Goal: Task Accomplishment & Management: Manage account settings

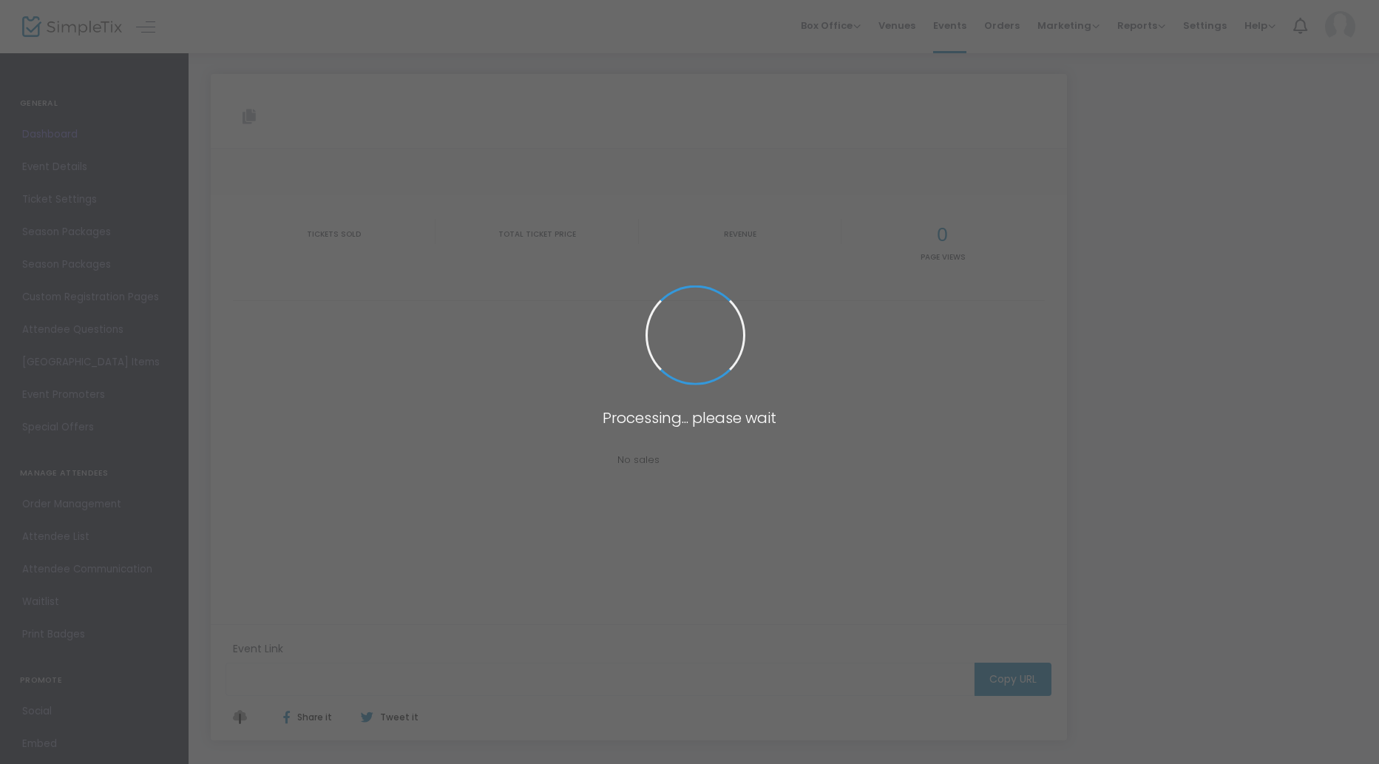
type input "[URL][DOMAIN_NAME][DATE]"
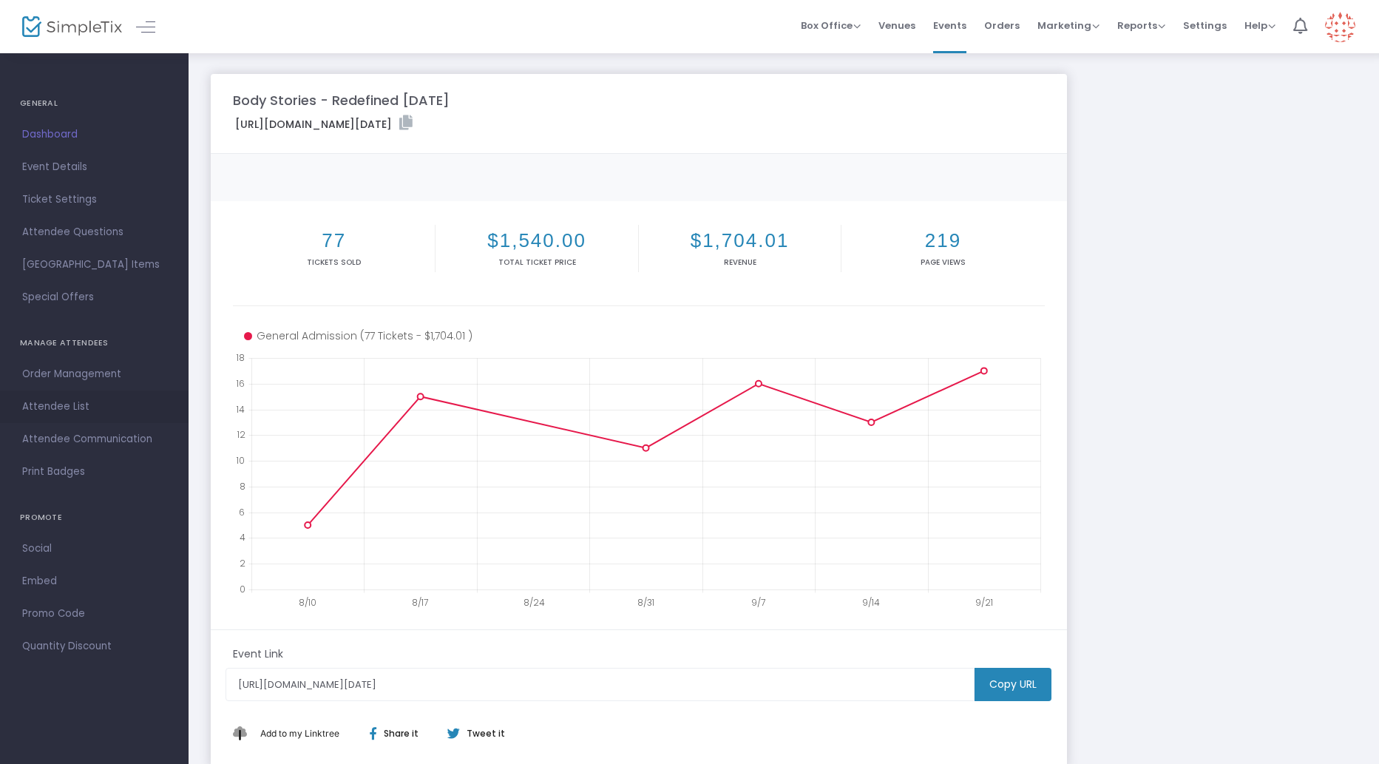
click at [74, 408] on span "Attendee List" at bounding box center [94, 406] width 144 height 19
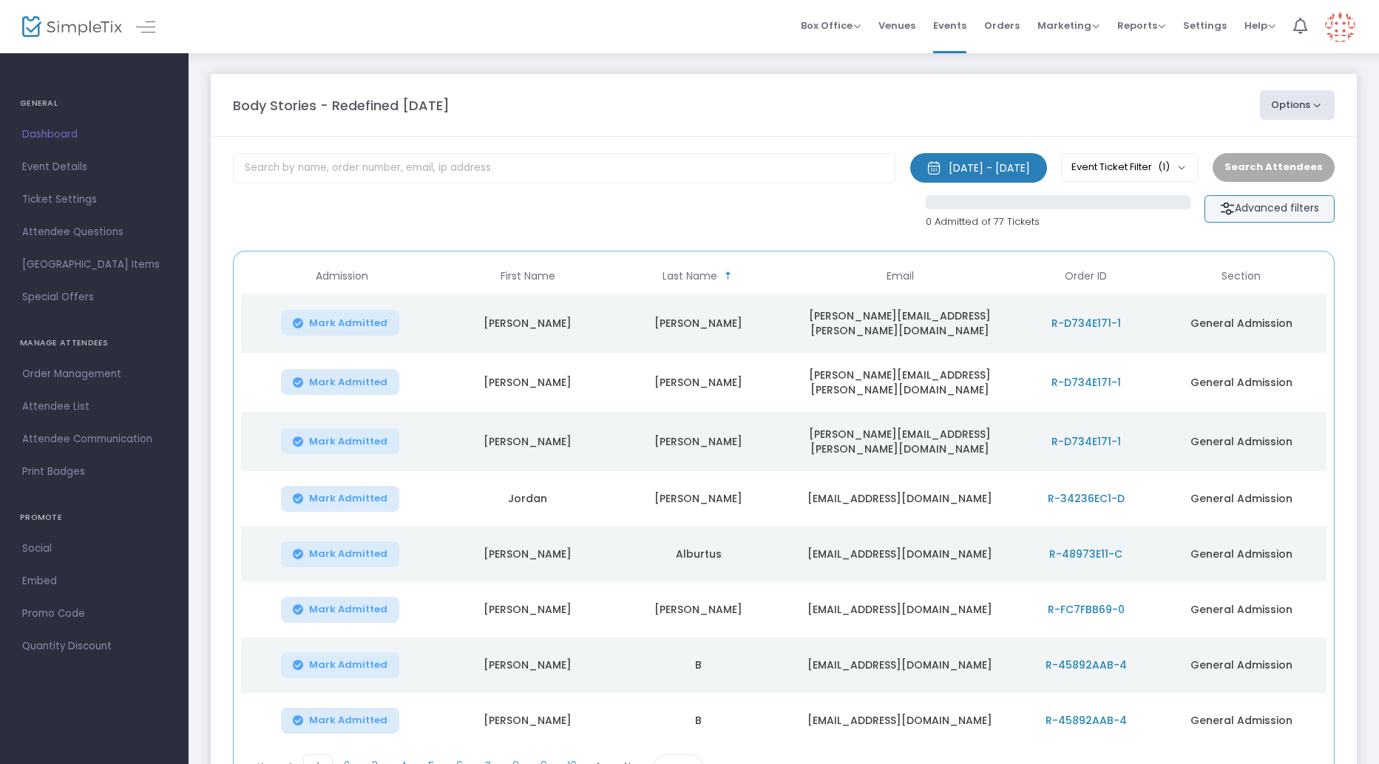
click at [1262, 199] on m-button "Advanced filters" at bounding box center [1269, 208] width 130 height 27
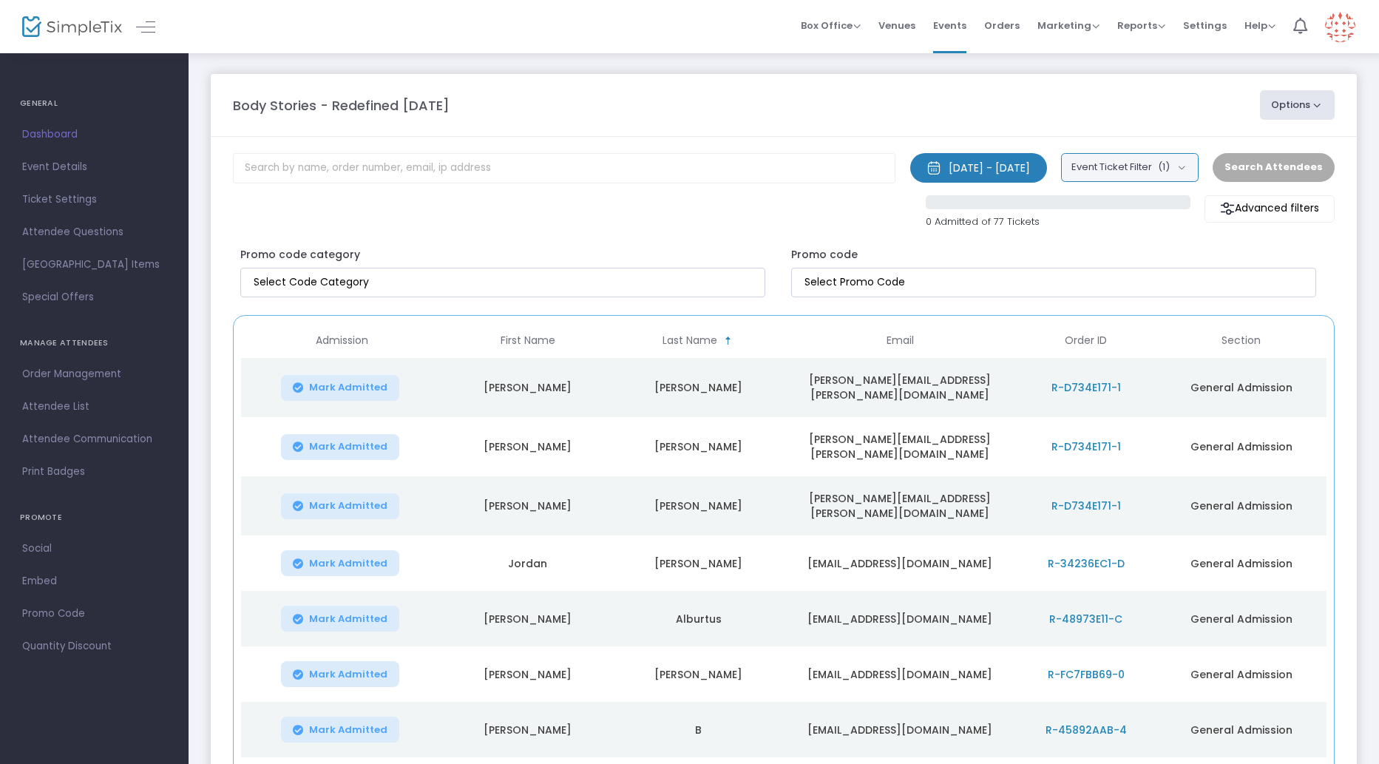
click at [1142, 170] on button "Event Ticket Filter (1)" at bounding box center [1130, 167] width 138 height 28
click at [1163, 163] on button "Event Ticket Filter (1)" at bounding box center [1130, 167] width 138 height 28
click at [1269, 170] on div "Search Attendees" at bounding box center [1273, 167] width 136 height 28
click at [1278, 211] on m-button "Advanced filters" at bounding box center [1269, 208] width 130 height 27
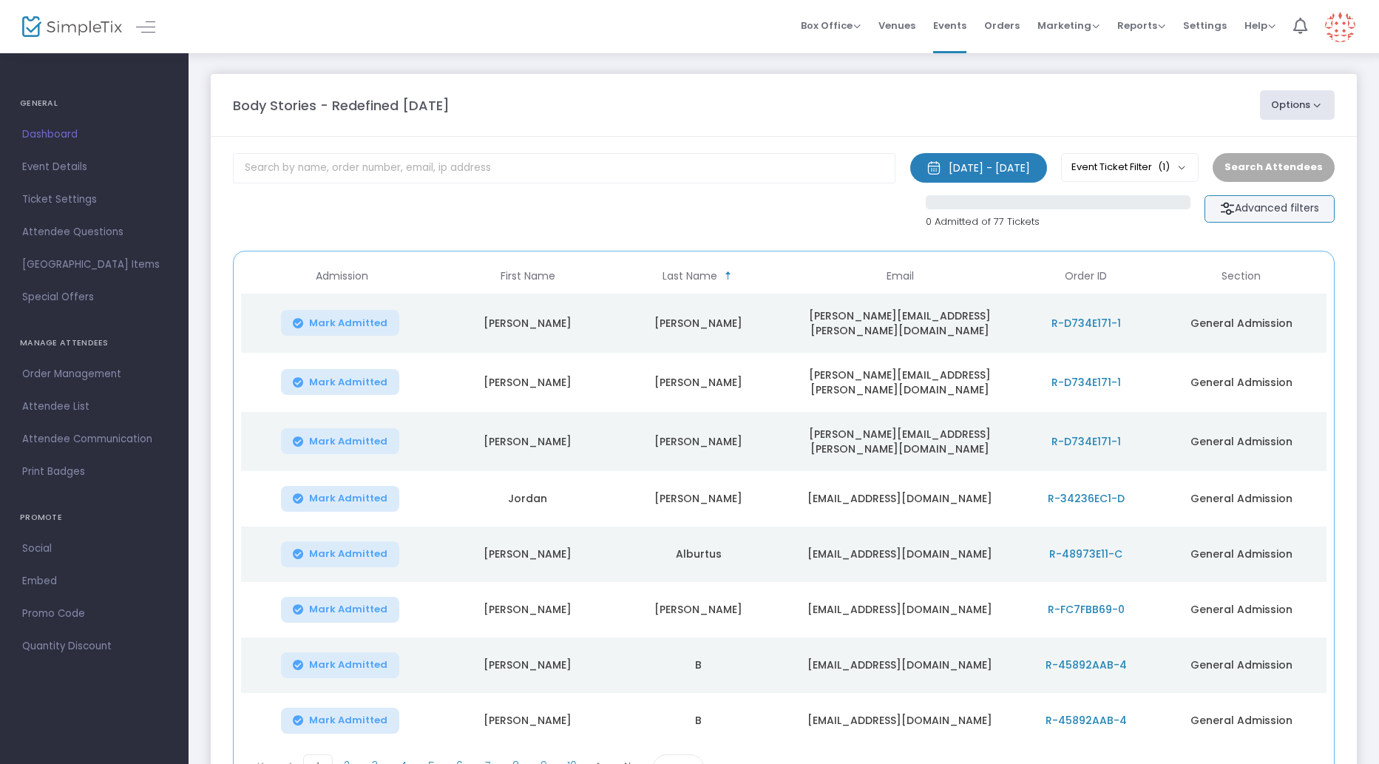
click at [1278, 211] on m-button "Advanced filters" at bounding box center [1269, 208] width 130 height 27
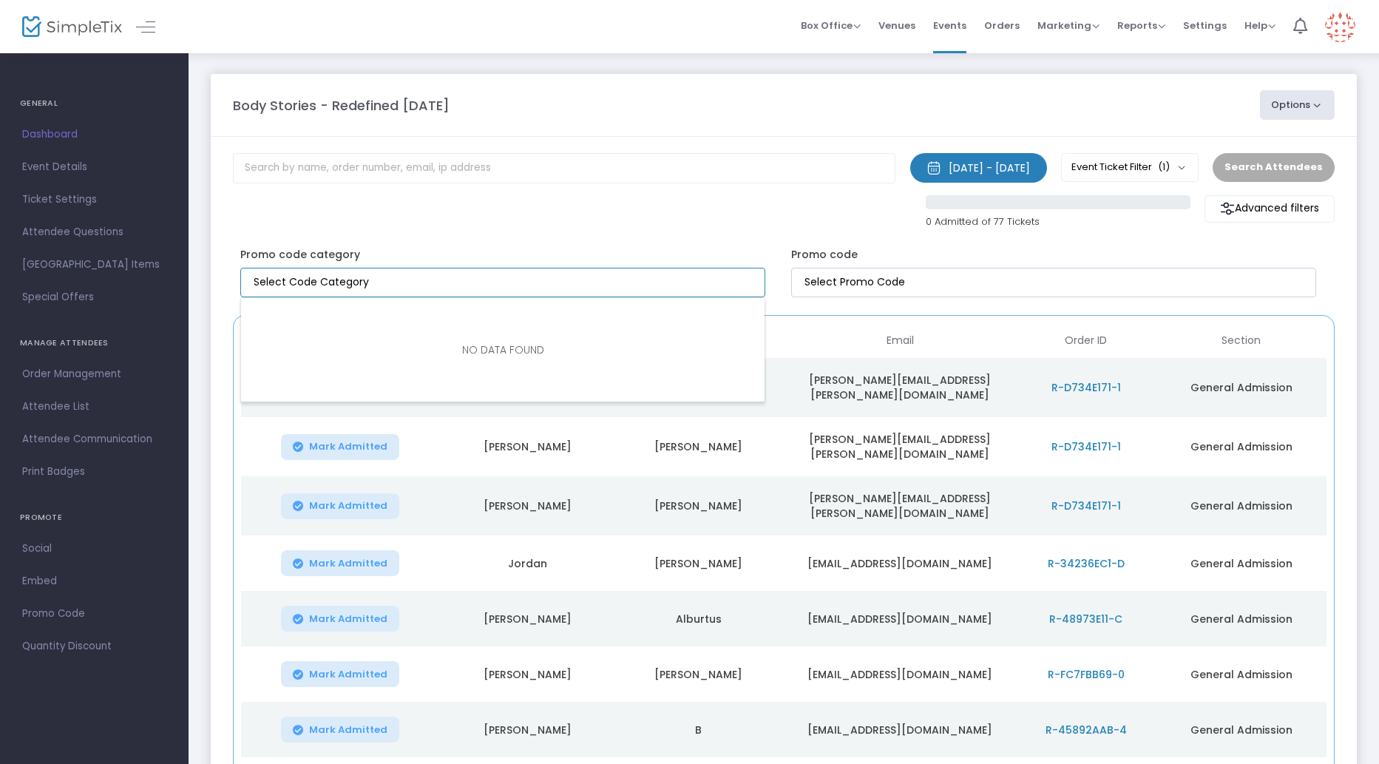
click at [662, 289] on input "NO DATA FOUND" at bounding box center [506, 282] width 504 height 16
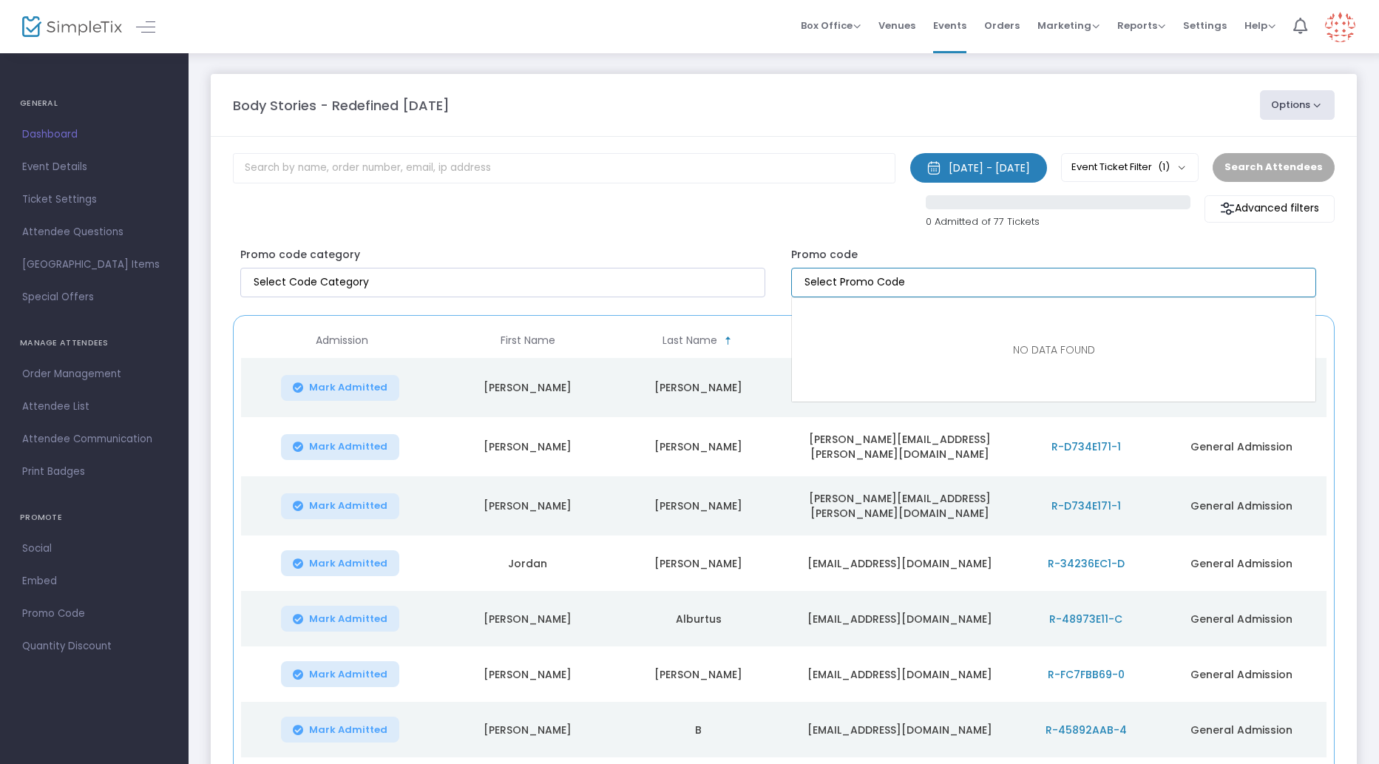
click at [880, 296] on kendo-multiselect at bounding box center [1053, 283] width 525 height 30
click at [897, 288] on input "NO DATA FOUND" at bounding box center [1056, 282] width 504 height 16
click at [1013, 157] on button "[DATE] - [DATE]" at bounding box center [978, 168] width 137 height 30
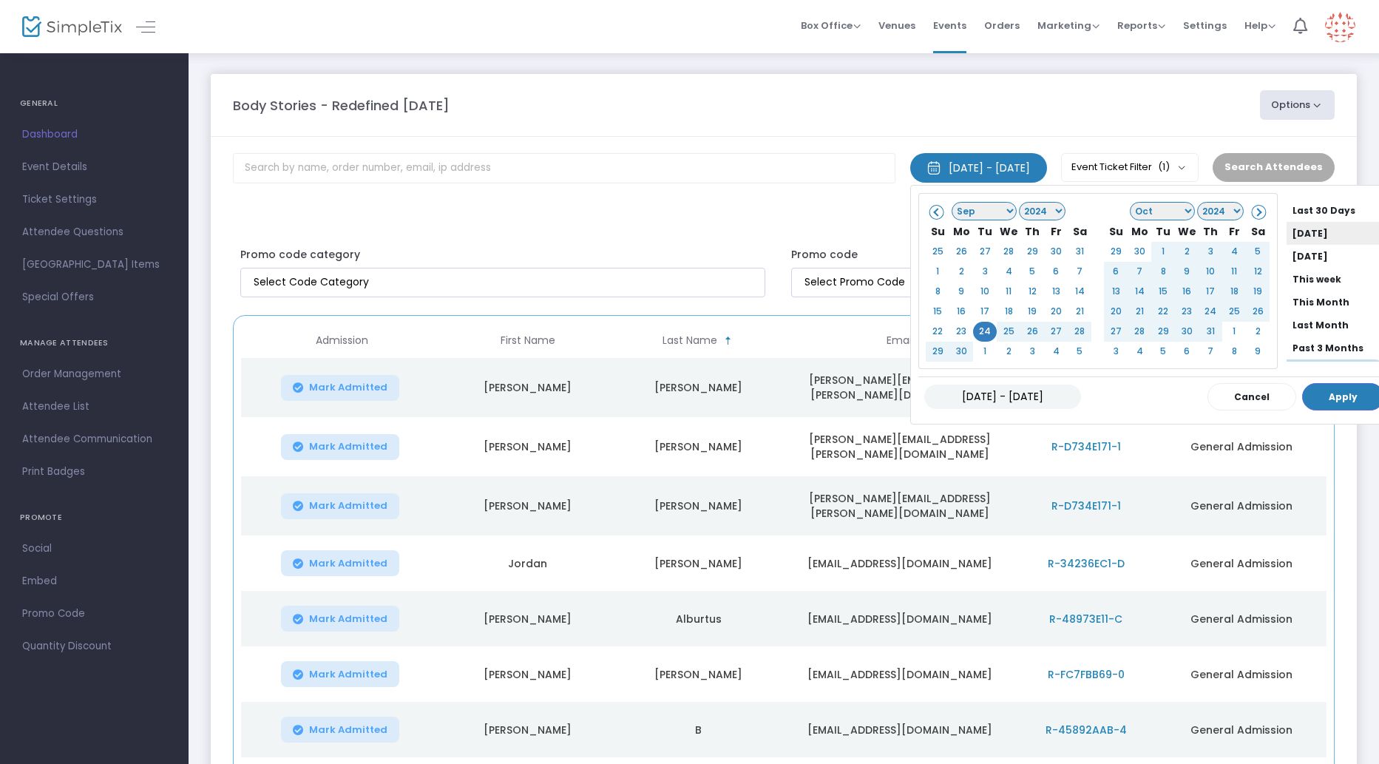
click at [1286, 235] on li "[DATE]" at bounding box center [1338, 233] width 104 height 23
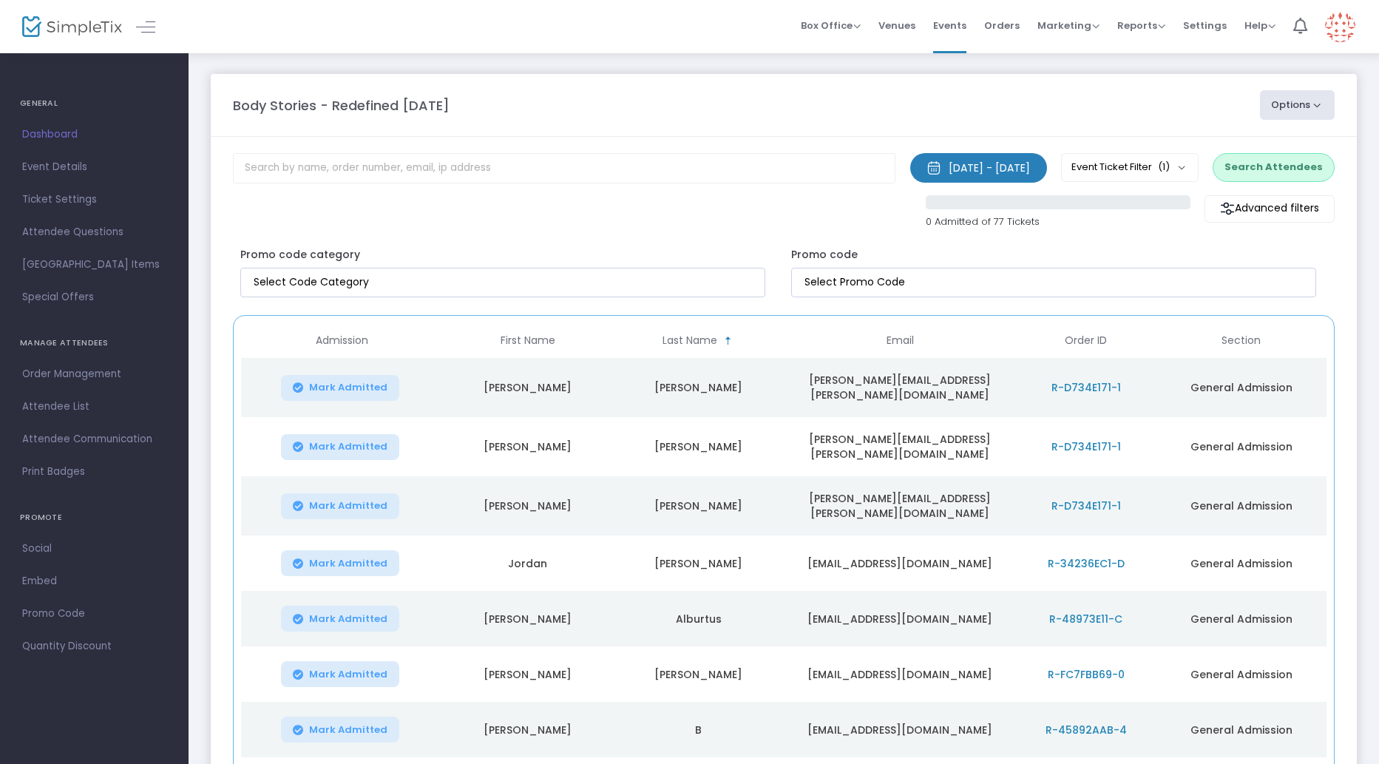
click at [1297, 169] on button "Search Attendees" at bounding box center [1273, 167] width 122 height 28
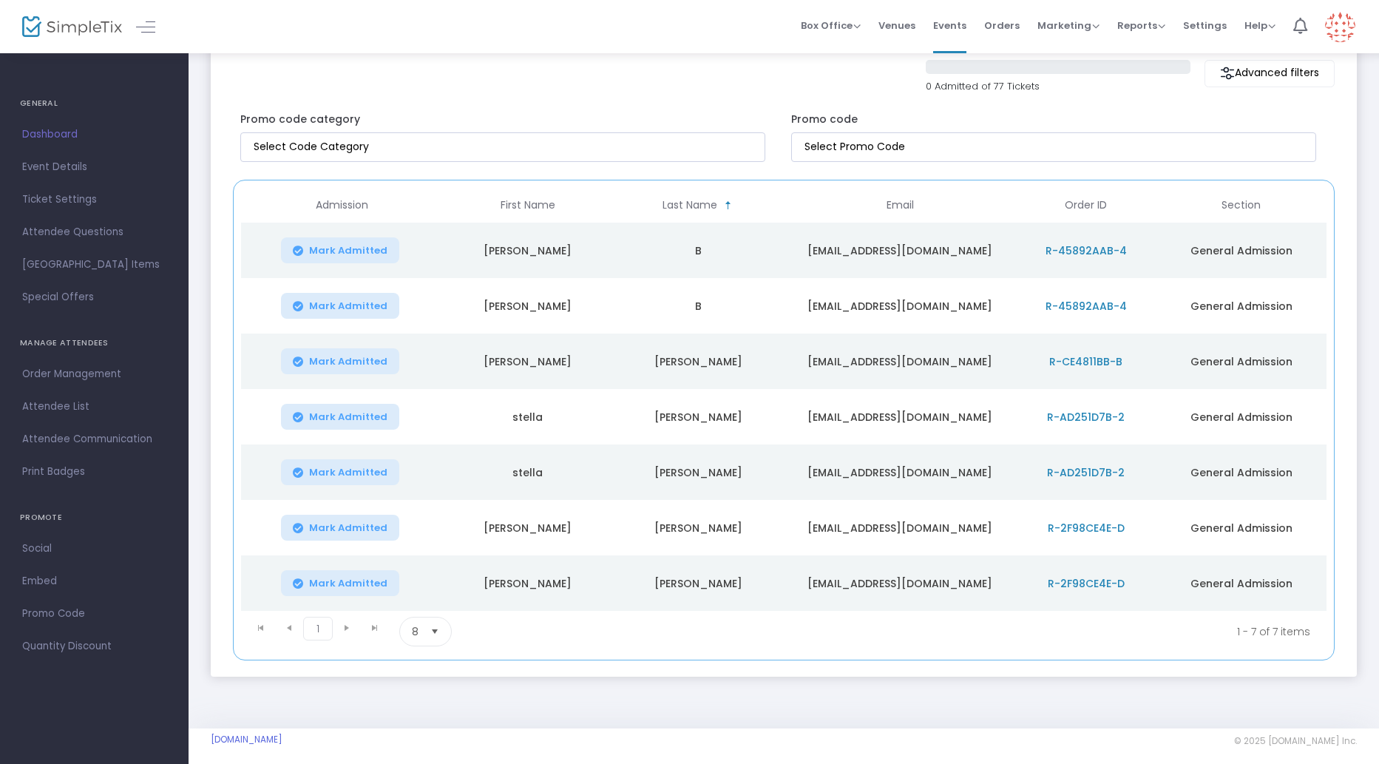
scroll to position [144, 0]
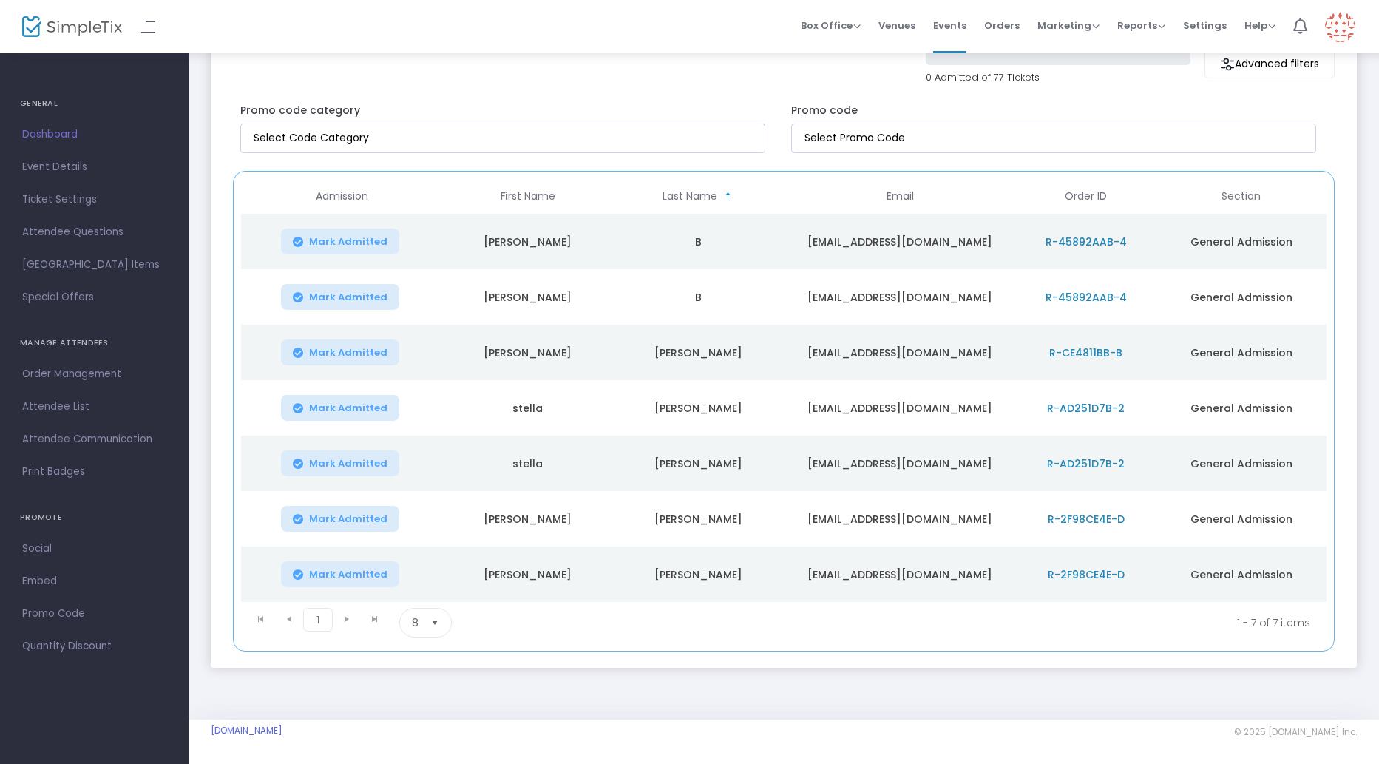
click at [375, 617] on kendo-pager-next-buttons at bounding box center [361, 623] width 56 height 30
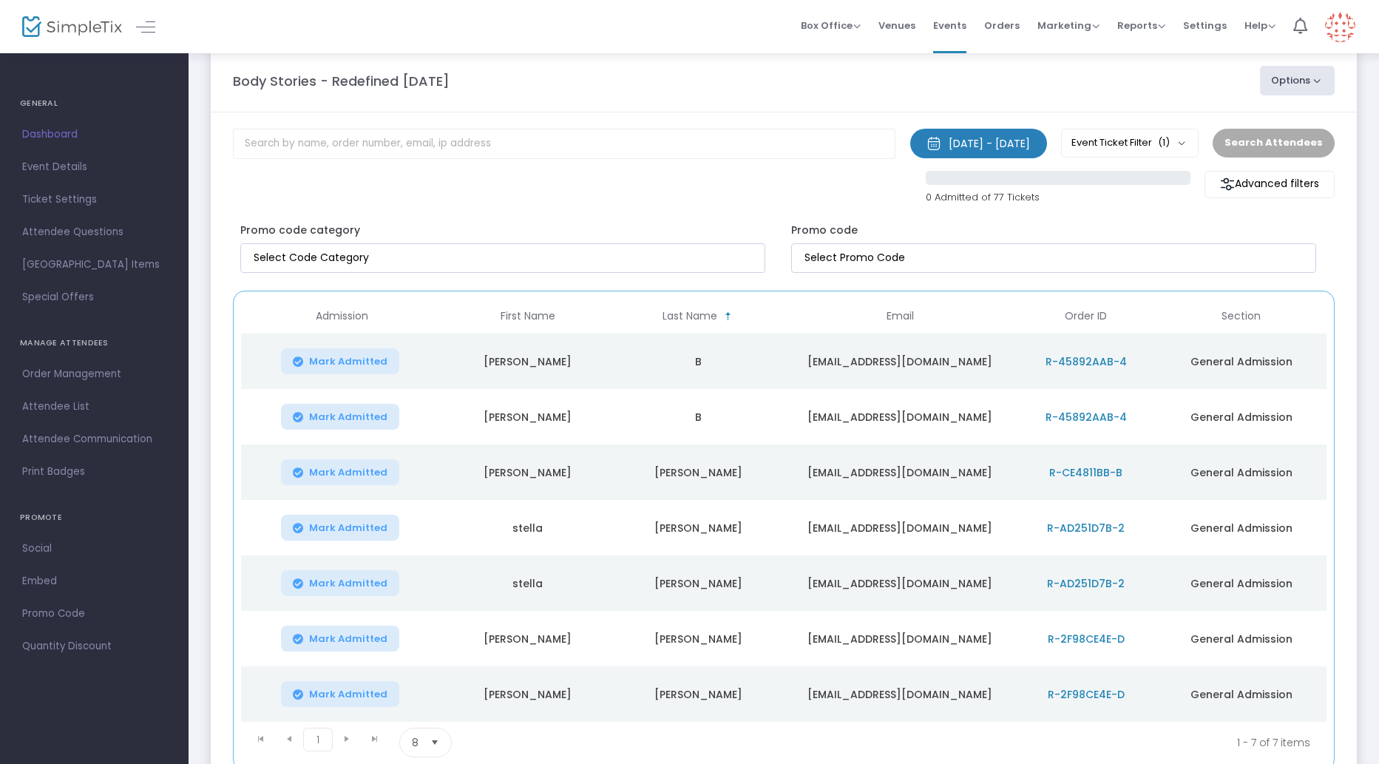
scroll to position [0, 0]
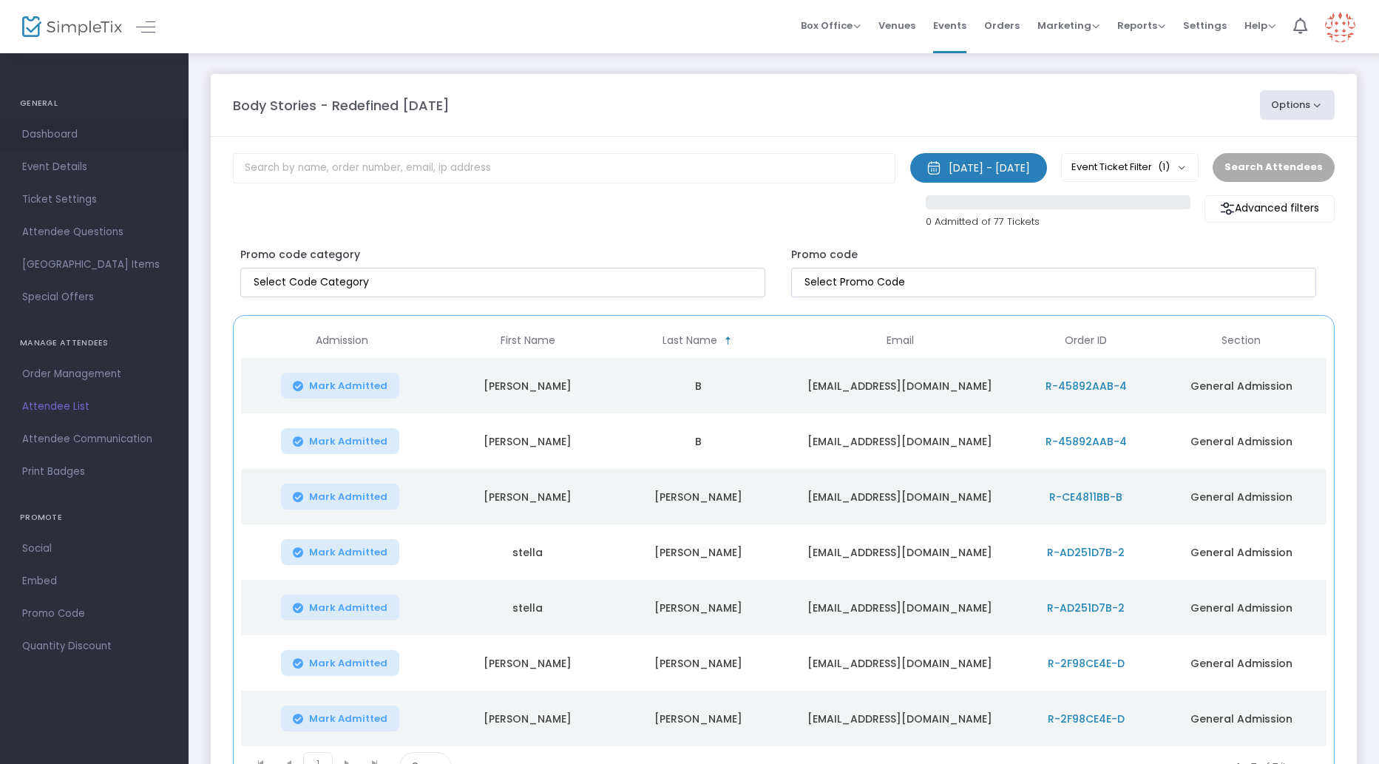
click at [52, 140] on span "Dashboard" at bounding box center [94, 134] width 144 height 19
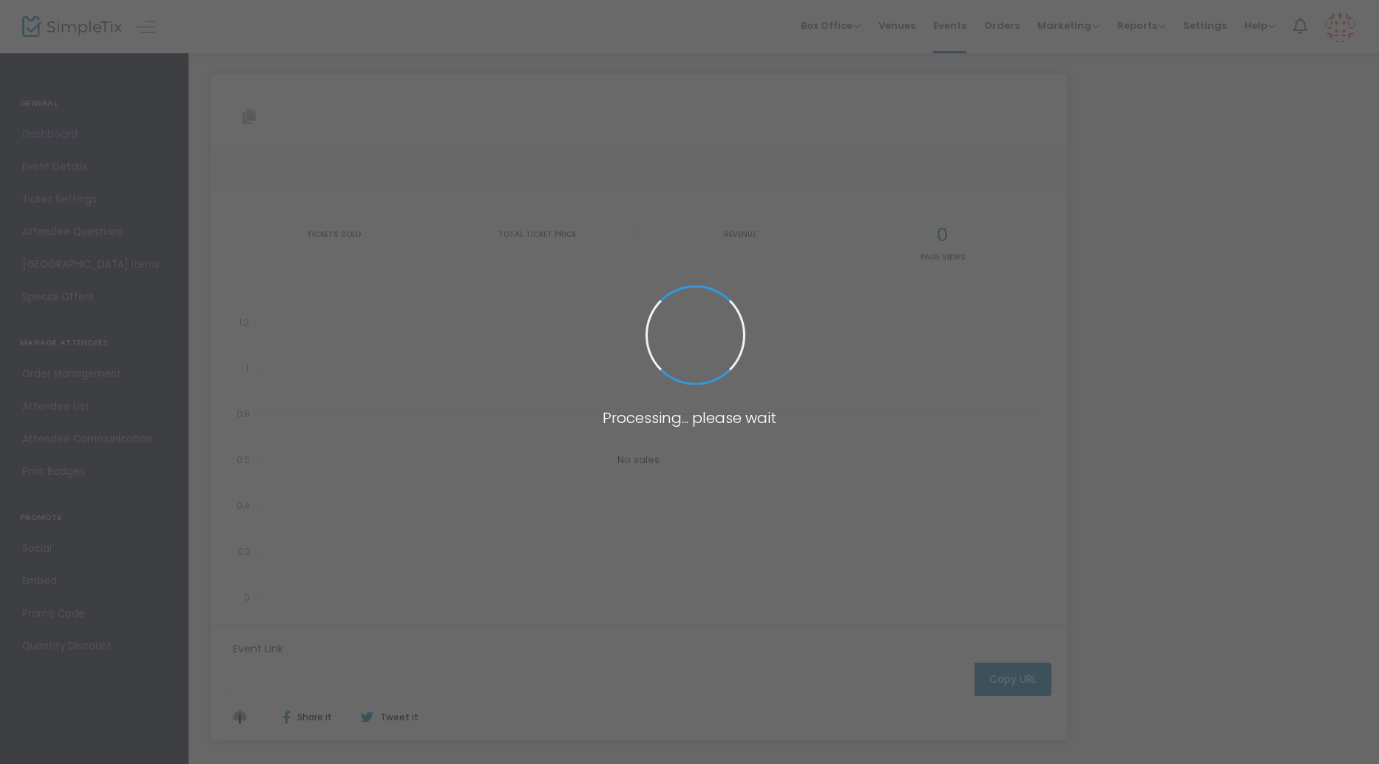
type input "[URL][DOMAIN_NAME][DATE]"
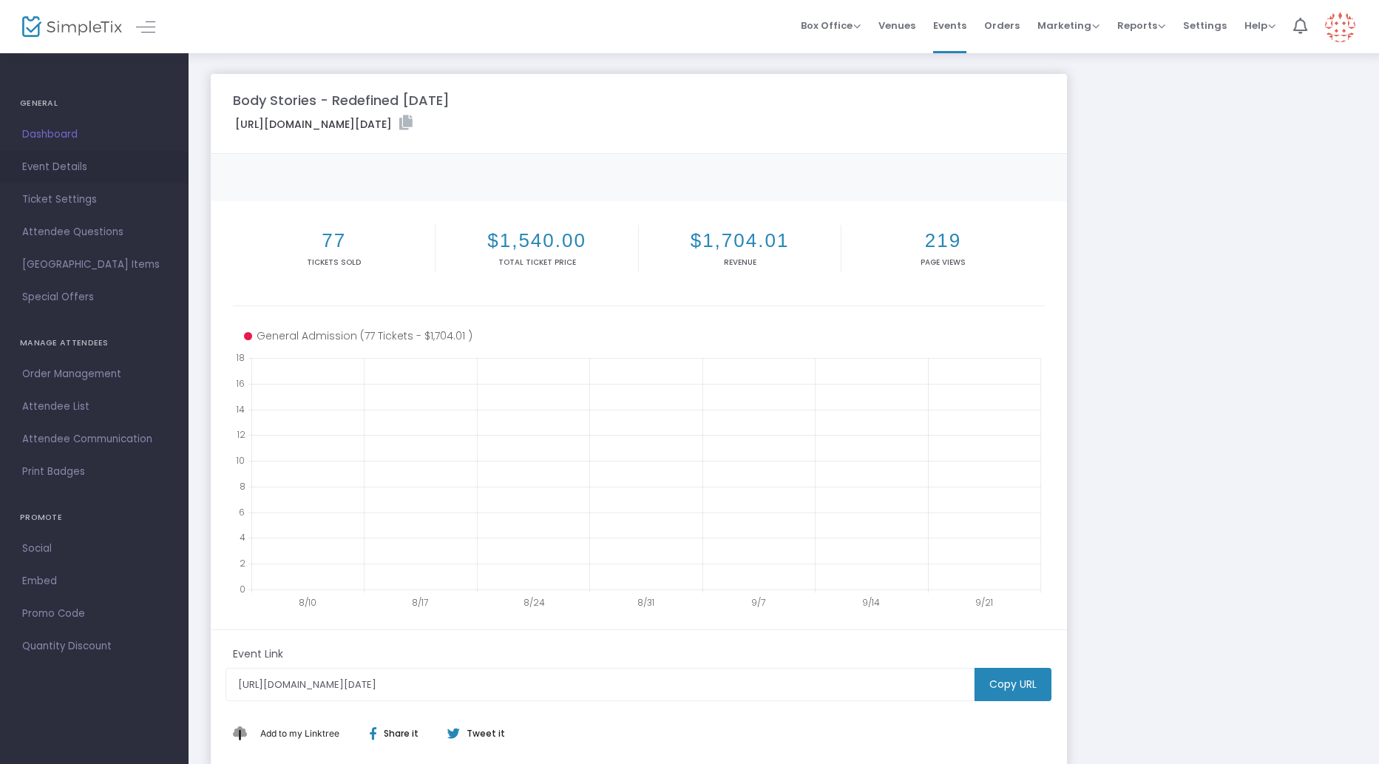
click at [52, 174] on span "Event Details" at bounding box center [94, 166] width 144 height 19
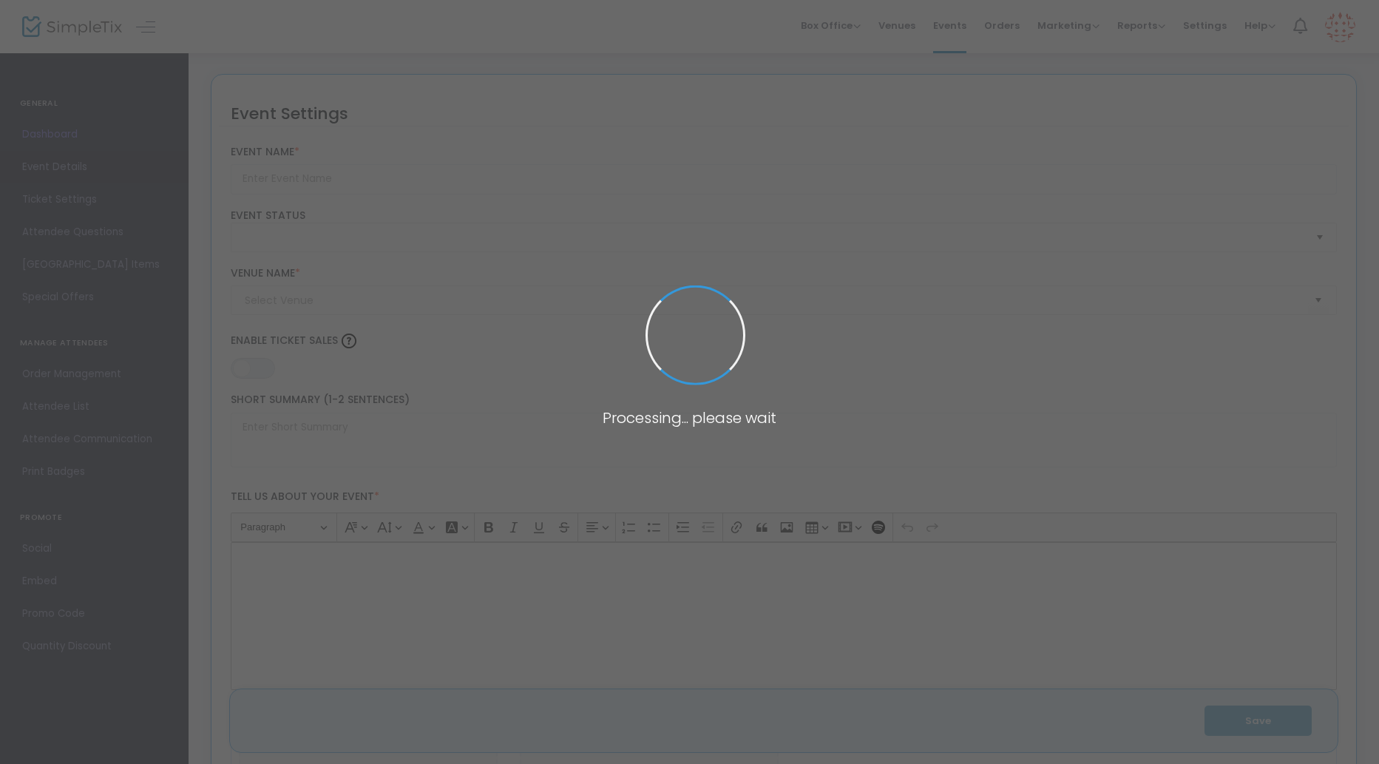
type input "Body Stories - Redefined [DATE]"
type textarea "Experience the stories of courageous women who are redefining their bodies afte…"
type input "Buy Tickets"
type input "Pidgin Palace Arts"
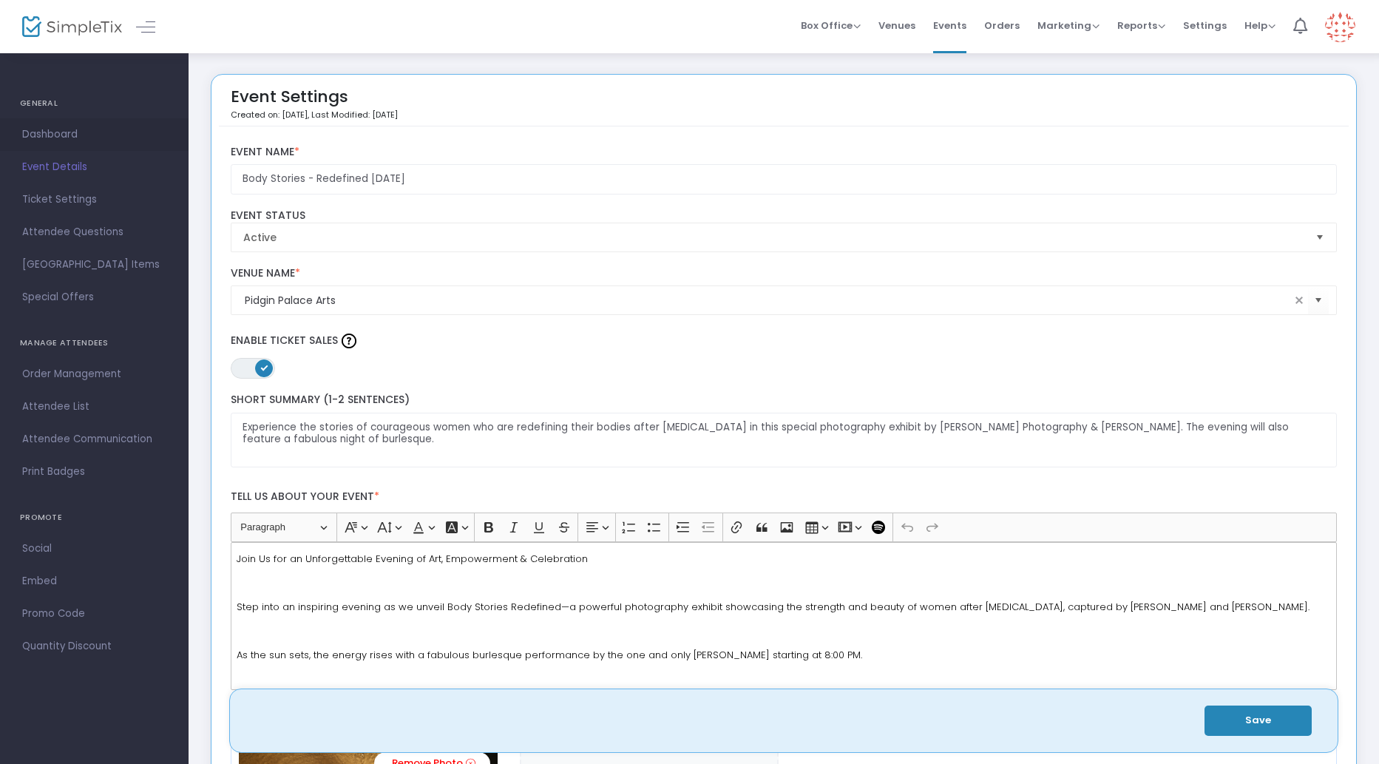
click at [44, 138] on span "Dashboard" at bounding box center [94, 134] width 144 height 19
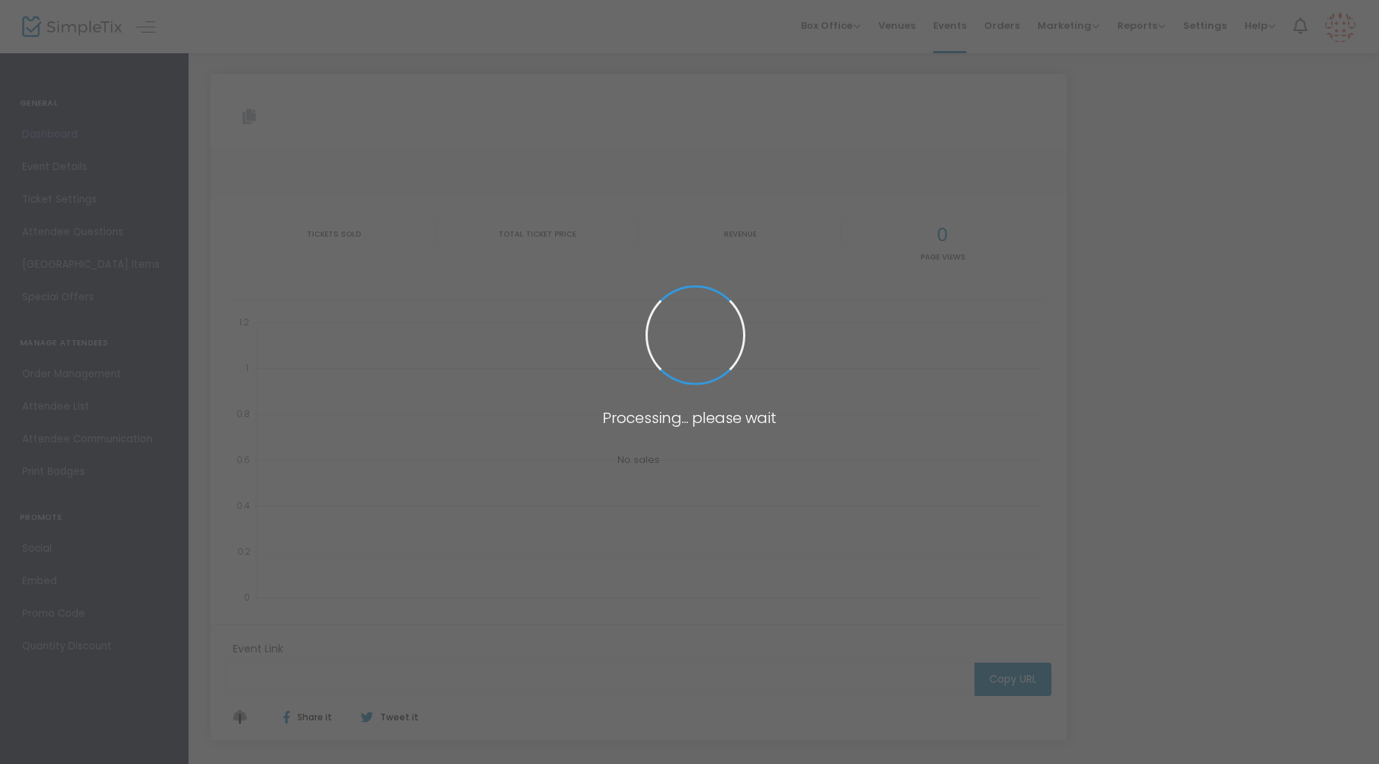
type input "[URL][DOMAIN_NAME][DATE]"
